Goal: Information Seeking & Learning: Find specific fact

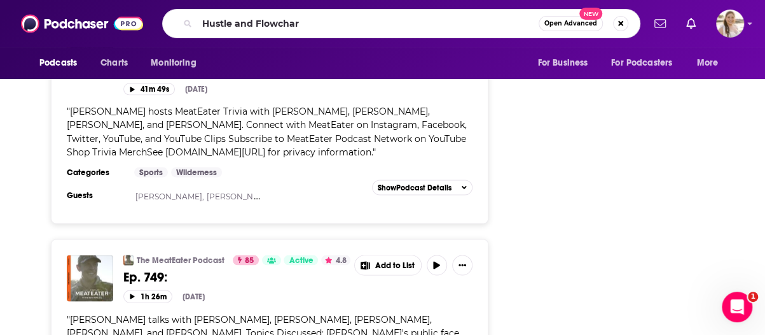
type input "Hustle and Flowchart"
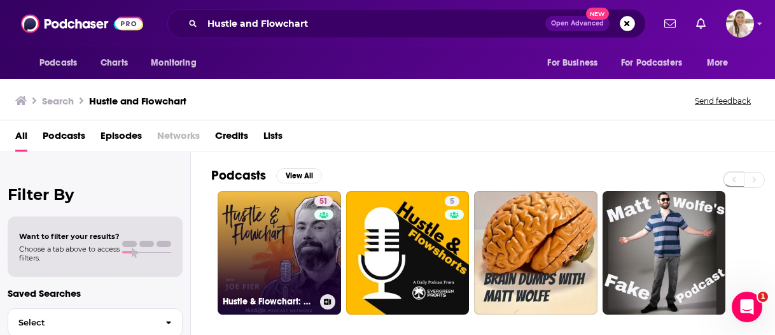
click at [303, 242] on link "51 Hustle & Flowchart: Mastering Business & Enjoying the Journey" at bounding box center [278, 252] width 123 height 123
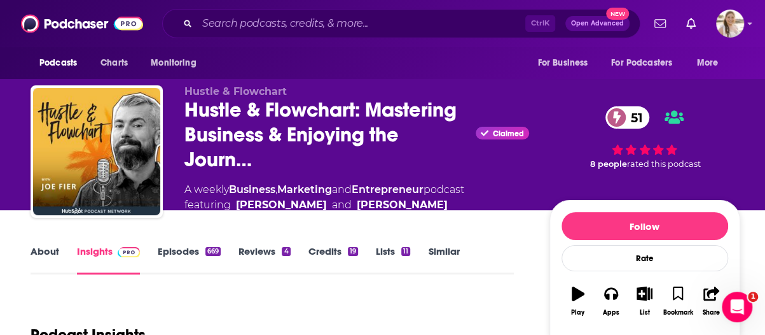
scroll to position [191, 0]
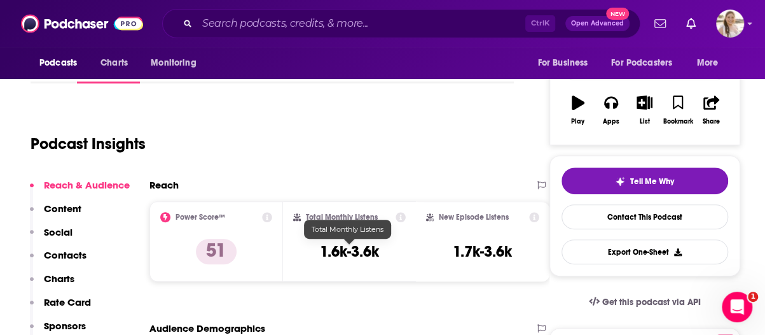
drag, startPoint x: 383, startPoint y: 263, endPoint x: 338, endPoint y: 244, distance: 48.8
click at [379, 245] on h3 "1.6k-3.6k" at bounding box center [349, 251] width 59 height 19
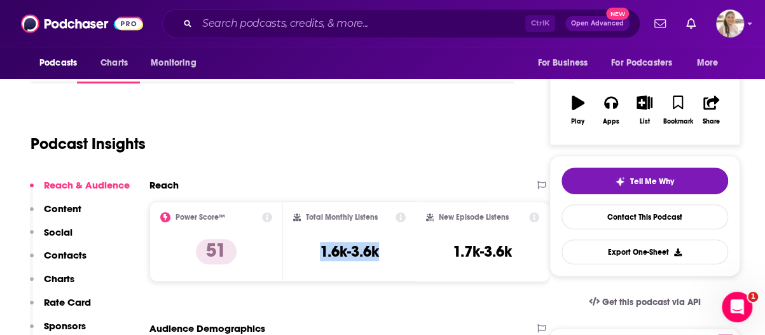
scroll to position [0, 0]
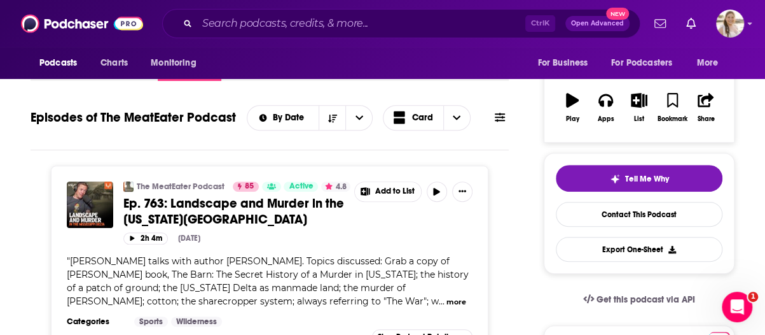
scroll to position [64, 0]
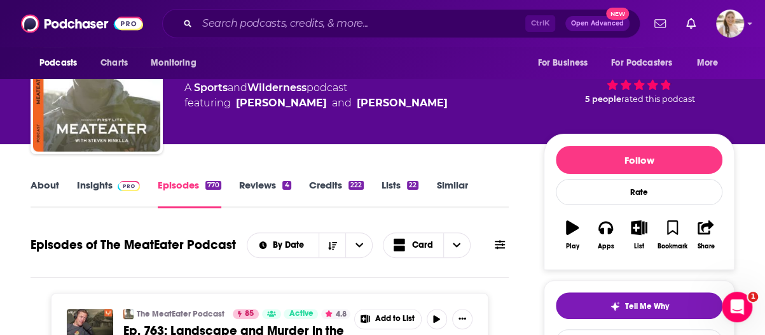
click at [89, 181] on link "Insights" at bounding box center [108, 193] width 63 height 29
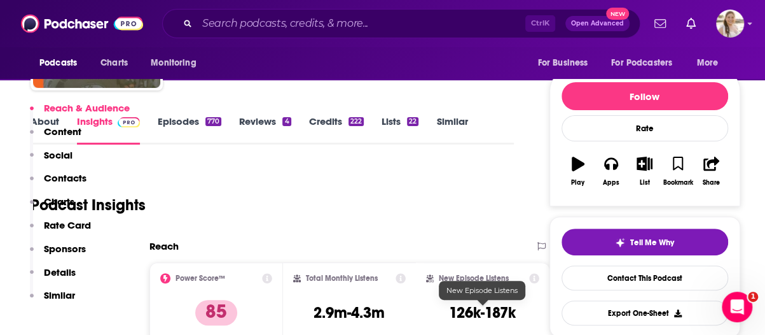
scroll to position [254, 0]
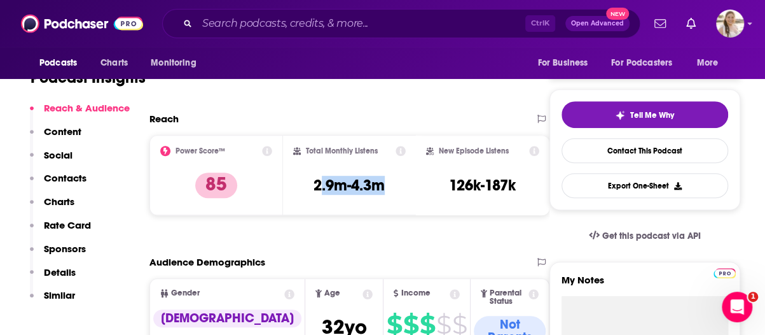
drag, startPoint x: 318, startPoint y: 185, endPoint x: 405, endPoint y: 177, distance: 87.5
click at [405, 177] on div "Total Monthly Listens 2.9m-4.3m" at bounding box center [349, 175] width 113 height 59
click at [352, 188] on h3 "2.9m-4.3m" at bounding box center [349, 185] width 71 height 19
drag, startPoint x: 310, startPoint y: 185, endPoint x: 413, endPoint y: 184, distance: 103.0
click at [413, 184] on div "Total Monthly Listens 2.9m-4.3m" at bounding box center [350, 175] width 134 height 80
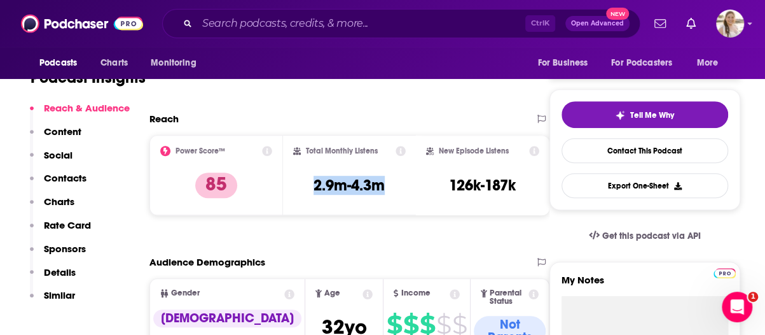
copy h3 "2.9m-4.3m"
